Goal: Task Accomplishment & Management: Complete application form

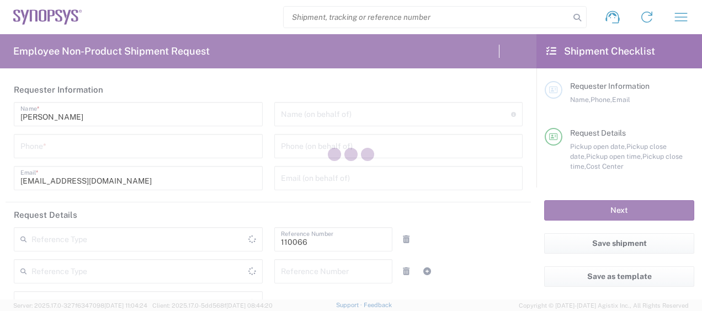
type input "Department"
type input "US01, CIO, IT, ESS2 110066"
type input "[US_STATE]"
type input "[GEOGRAPHIC_DATA]"
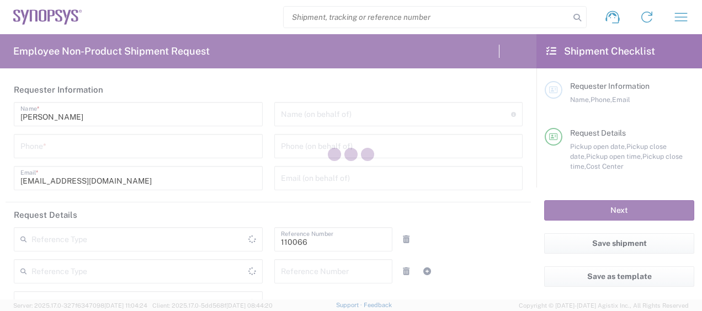
type input "Delivered at Place"
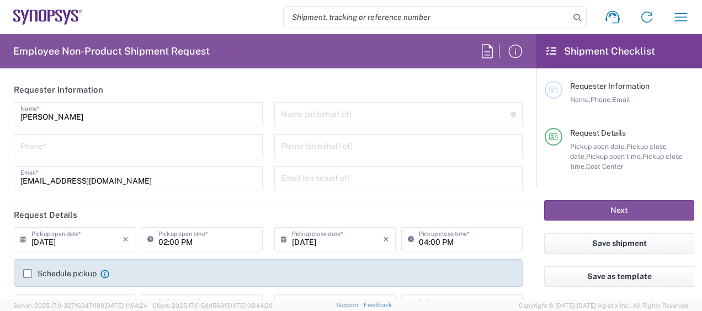
click at [171, 147] on input "tel" at bounding box center [138, 145] width 236 height 19
type input "31"
type input "[GEOGRAPHIC_DATA] US26"
type input "3158079331"
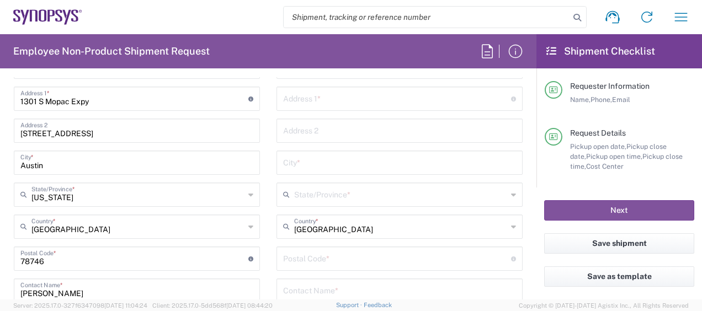
scroll to position [689, 0]
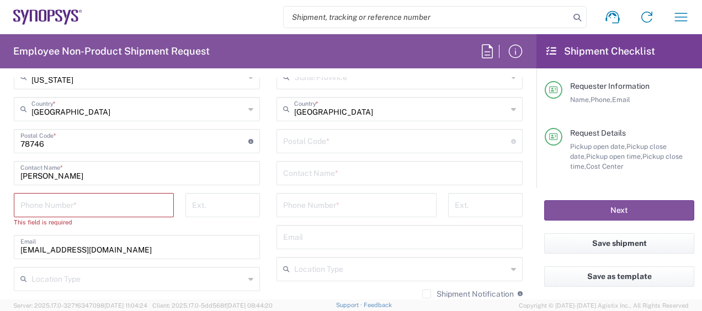
click at [129, 206] on input "tel" at bounding box center [93, 204] width 147 height 19
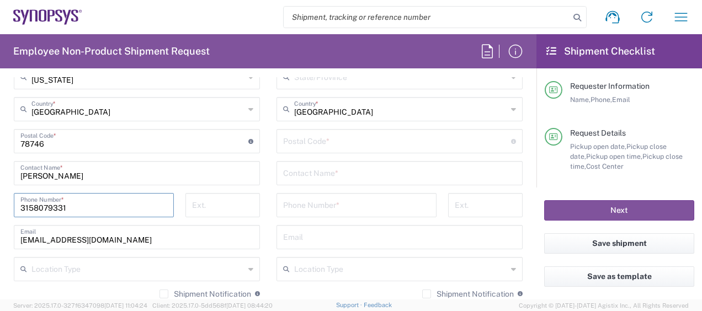
type input "3158079331"
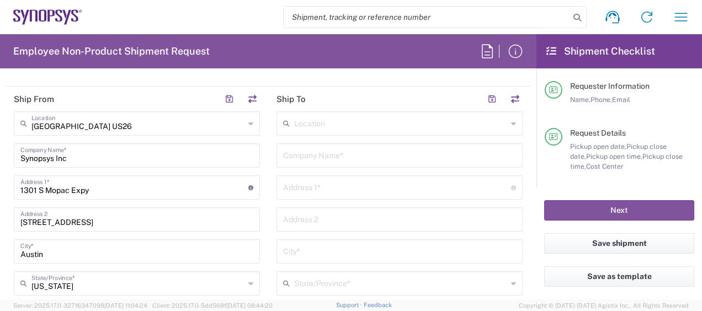
scroll to position [481, 0]
click at [317, 156] on input "text" at bounding box center [399, 155] width 233 height 19
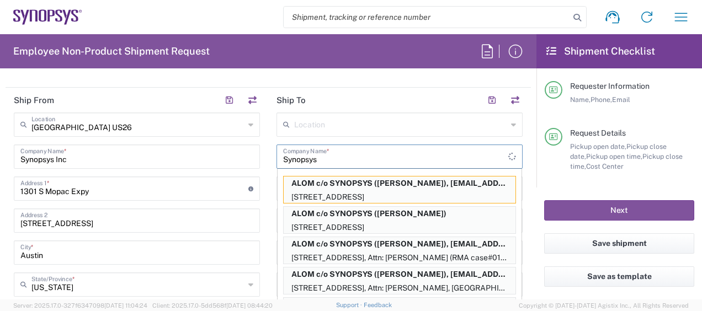
type input "Synopsys"
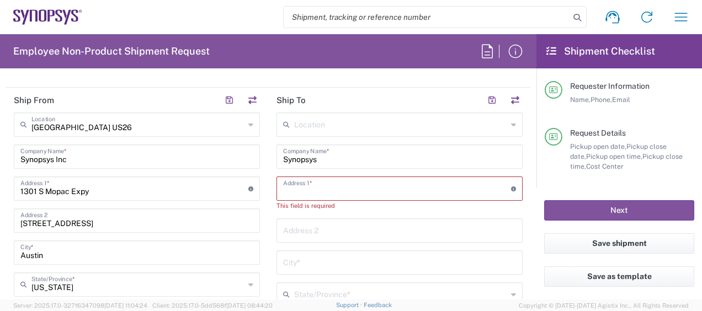
paste input "[STREET_ADDRESS][PERSON_NAME]"
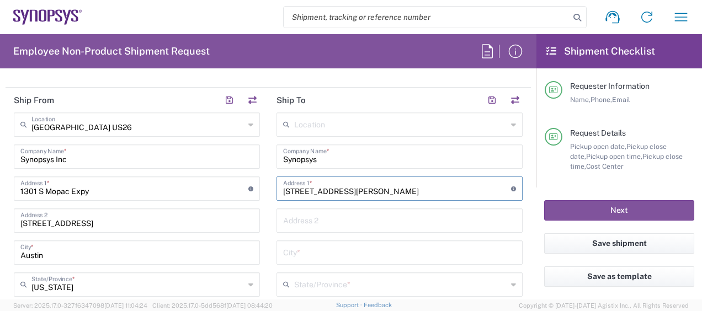
type input "[STREET_ADDRESS][PERSON_NAME]"
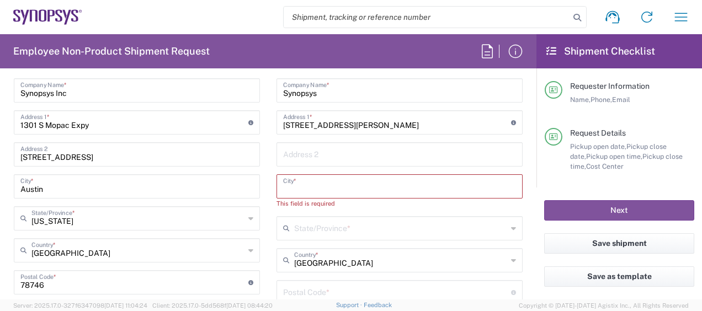
scroll to position [582, 0]
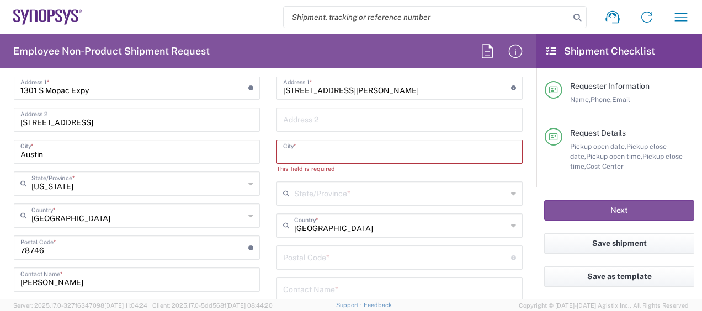
click at [320, 257] on input "undefined" at bounding box center [397, 256] width 228 height 19
paste input "78613"
type input "78613"
click at [348, 148] on input "text" at bounding box center [399, 150] width 233 height 19
paste input "[GEOGRAPHIC_DATA]"
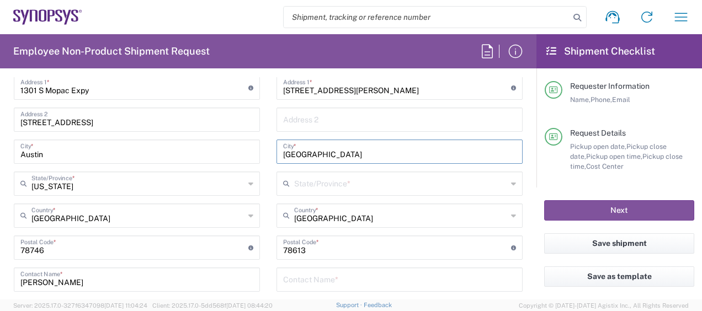
type input "[GEOGRAPHIC_DATA]"
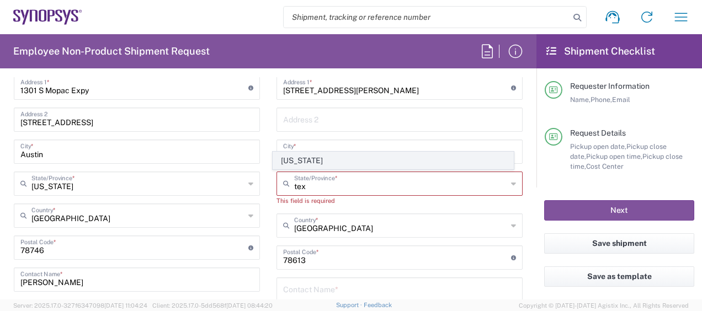
click at [334, 162] on span "[US_STATE]" at bounding box center [393, 160] width 240 height 17
type input "[US_STATE]"
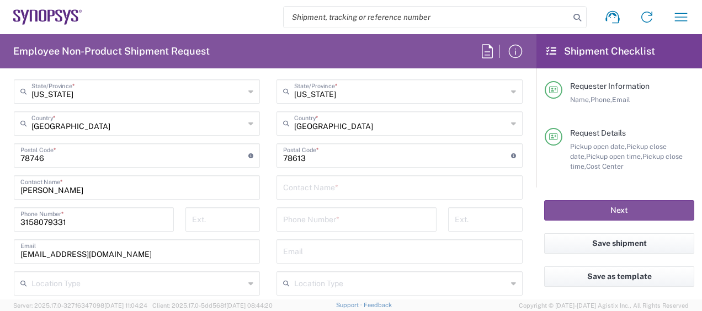
scroll to position [675, 0]
click at [335, 194] on input "text" at bounding box center [399, 186] width 233 height 19
type input "[PERSON_NAME]"
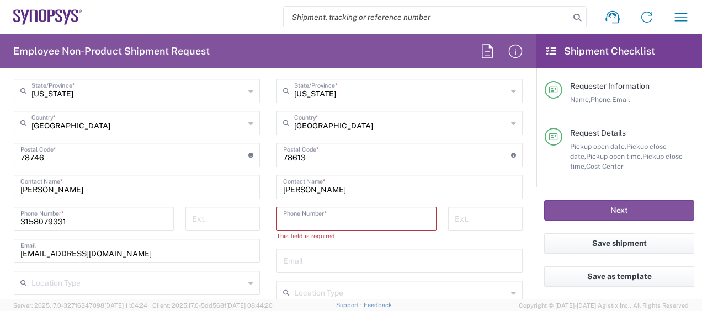
paste input "512.731.0540"
click at [308, 223] on input "512.731.0540" at bounding box center [356, 218] width 147 height 19
click at [294, 222] on input "512.7310540" at bounding box center [356, 218] width 147 height 19
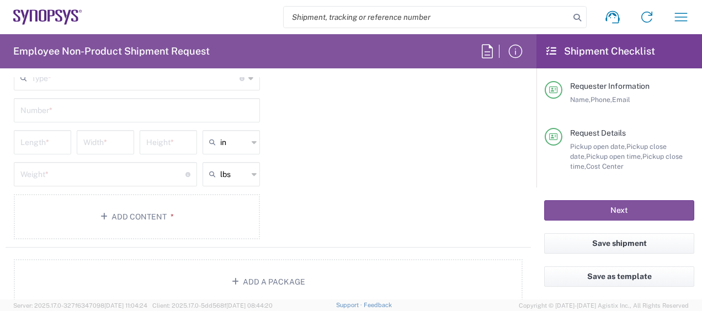
scroll to position [965, 0]
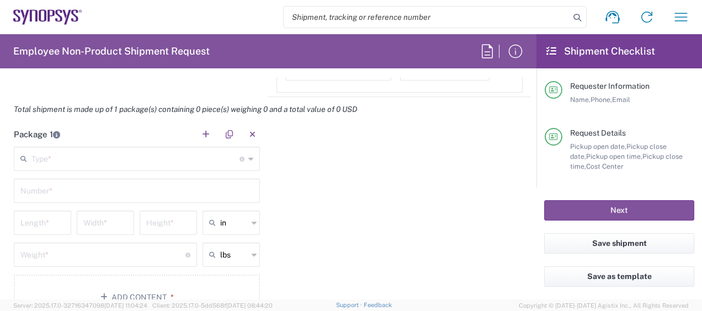
type input "5127310540"
click at [169, 155] on input "text" at bounding box center [135, 158] width 208 height 19
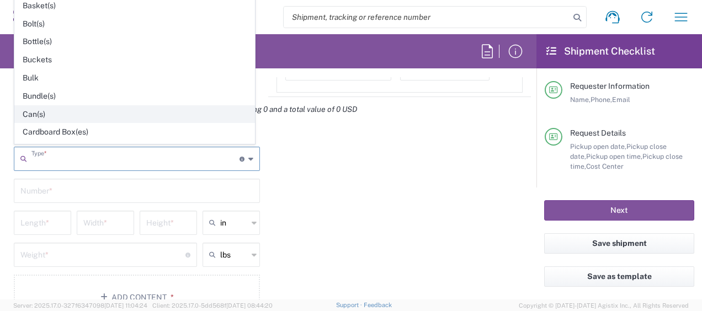
scroll to position [509, 0]
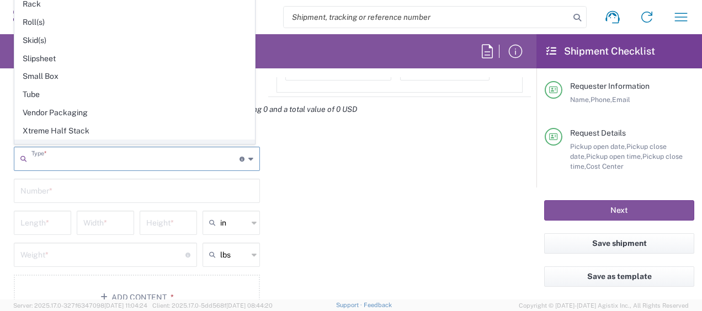
click at [78, 140] on span "Your Packaging" at bounding box center [135, 148] width 240 height 17
type input "Your Packaging"
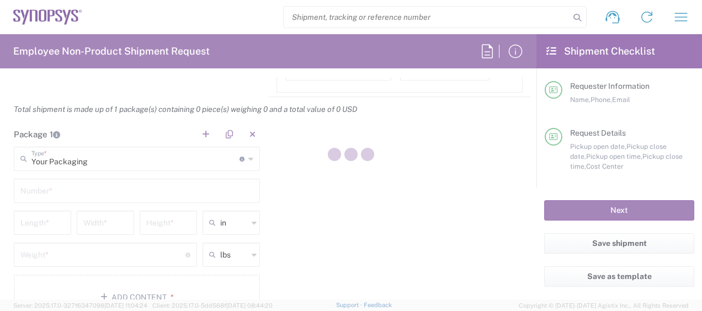
click at [61, 189] on div at bounding box center [351, 155] width 702 height 311
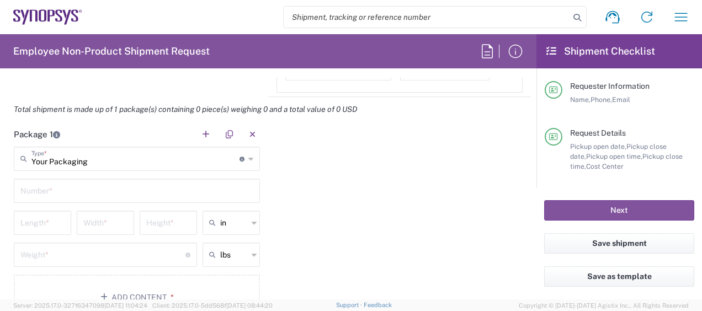
click at [61, 189] on input "text" at bounding box center [136, 190] width 233 height 19
type input "1"
click at [46, 224] on input "number" at bounding box center [42, 222] width 44 height 19
click at [45, 225] on input "16" at bounding box center [42, 222] width 44 height 19
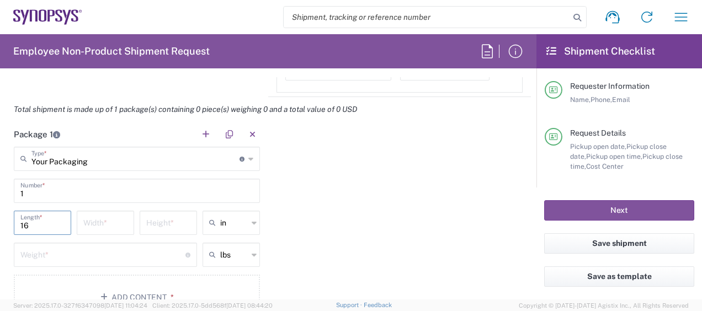
type input "16"
click at [109, 224] on input "number" at bounding box center [105, 222] width 44 height 19
type input "12"
click at [168, 222] on input "number" at bounding box center [168, 222] width 44 height 19
type input "3"
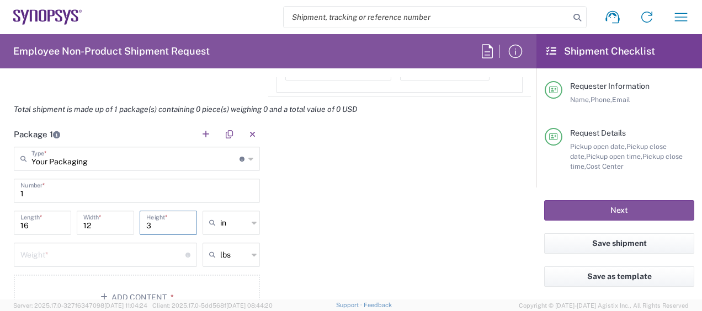
click at [124, 247] on input "number" at bounding box center [102, 254] width 165 height 19
type input "5"
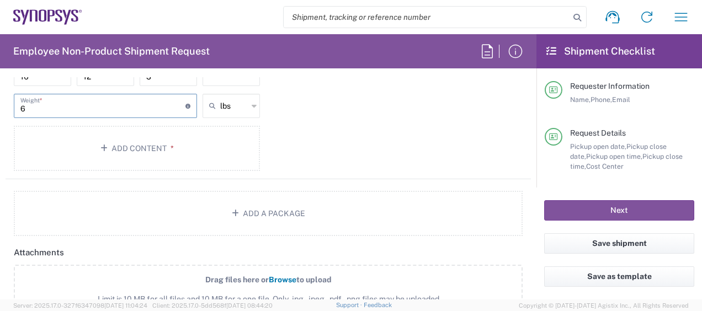
scroll to position [1113, 0]
type input "6"
click at [141, 154] on button "Add Content *" at bounding box center [137, 148] width 246 height 45
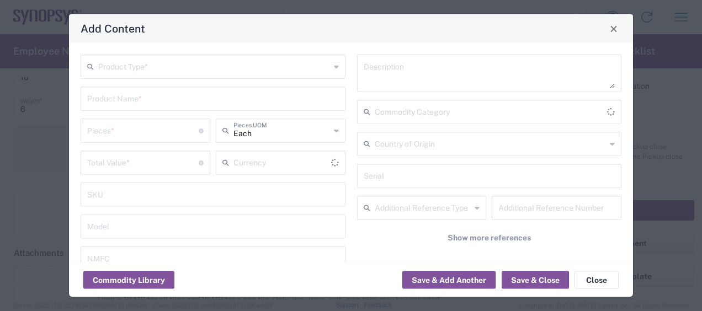
type input "US Dollar"
click at [234, 78] on div "Product Type *" at bounding box center [213, 67] width 265 height 24
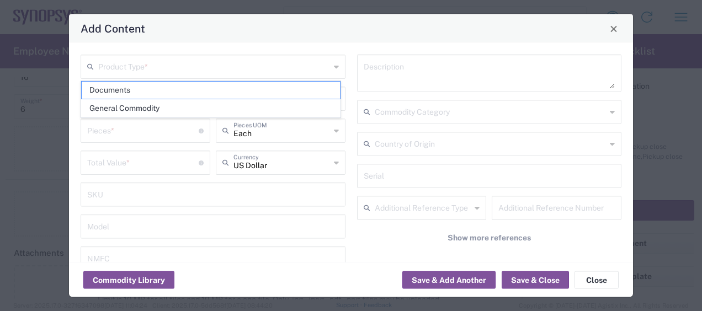
click at [233, 77] on div "Product Type *" at bounding box center [213, 67] width 265 height 24
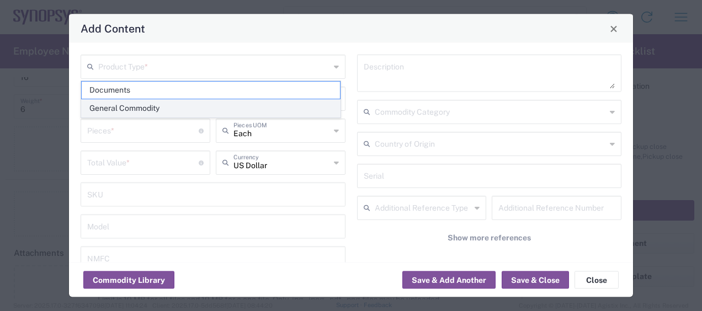
click at [204, 108] on span "General Commodity" at bounding box center [211, 108] width 258 height 17
type input "General Commodity"
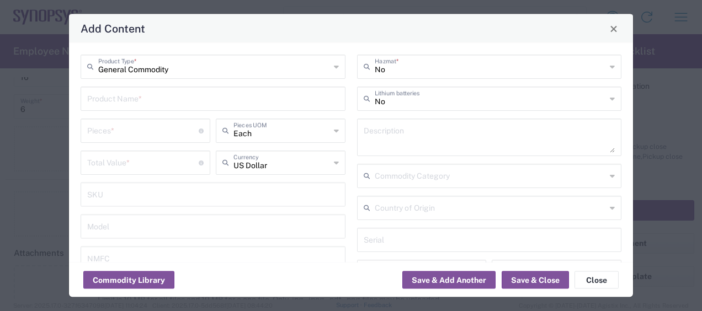
click at [170, 102] on input "text" at bounding box center [213, 97] width 252 height 19
type input "Dell Pro Laptop"
type input "1"
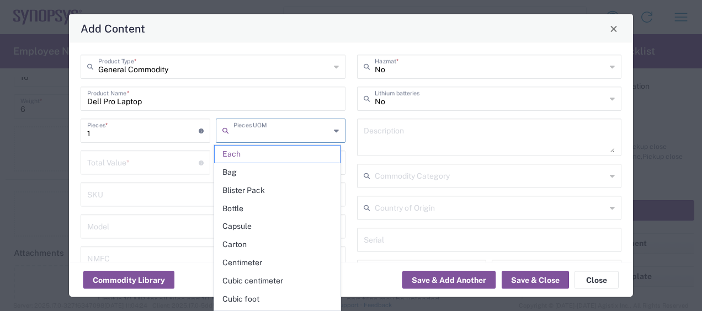
type input "Each"
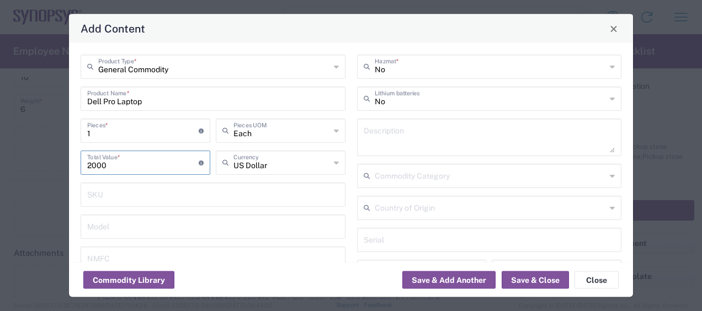
scroll to position [89, 0]
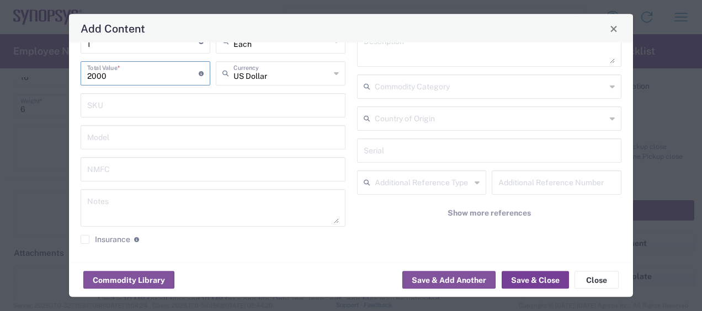
type input "2000"
click at [541, 287] on button "Save & Close" at bounding box center [535, 281] width 67 height 18
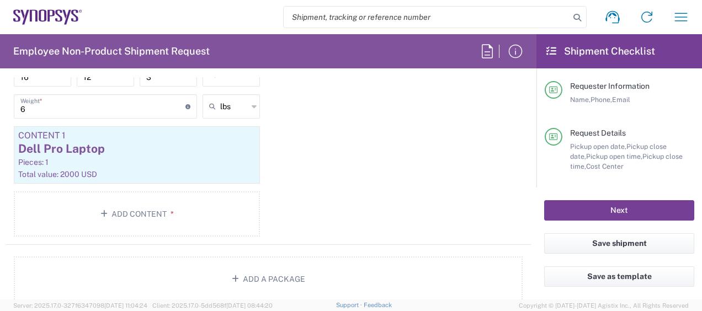
click at [612, 210] on button "Next" at bounding box center [620, 210] width 150 height 20
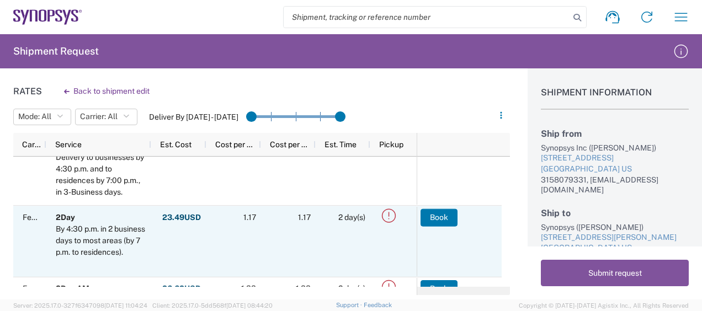
scroll to position [94, 0]
click at [439, 216] on button "Book" at bounding box center [439, 217] width 37 height 18
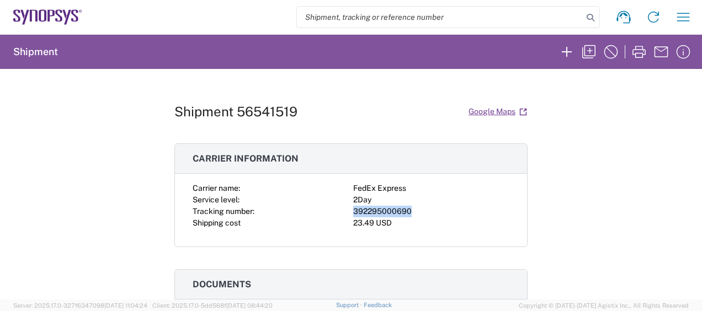
drag, startPoint x: 410, startPoint y: 211, endPoint x: 350, endPoint y: 214, distance: 60.3
click at [353, 214] on div "392295000690" at bounding box center [431, 212] width 156 height 12
copy div "392295000690"
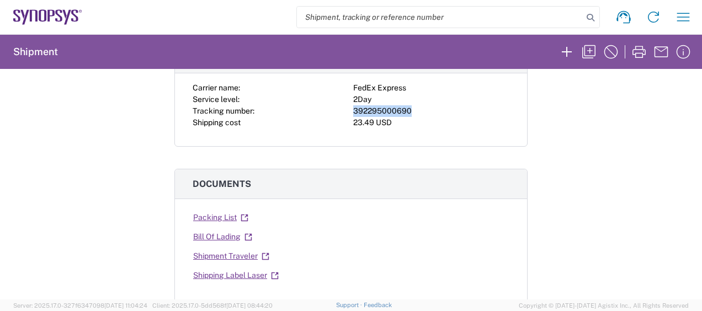
scroll to position [102, 0]
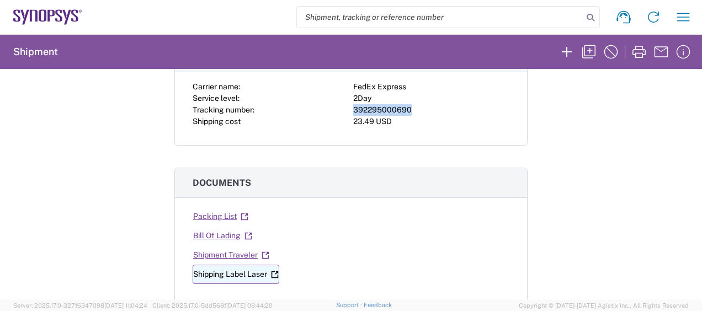
click at [244, 271] on link "Shipping Label Laser" at bounding box center [236, 274] width 87 height 19
